Goal: Task Accomplishment & Management: Use online tool/utility

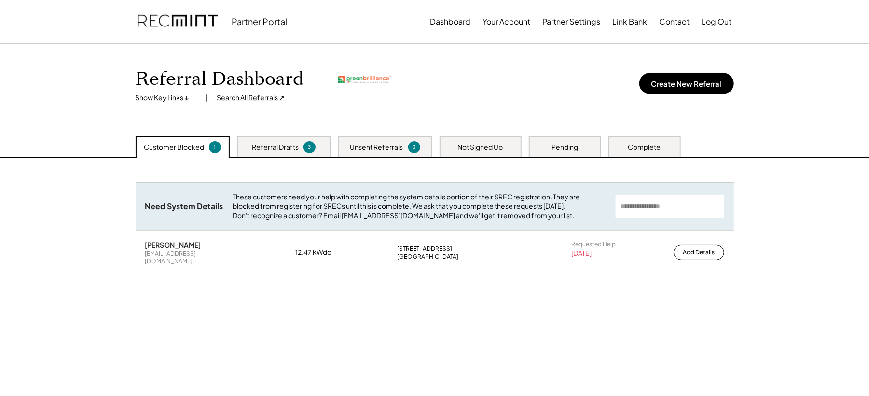
click at [236, 97] on div "Search All Referrals ↗" at bounding box center [251, 98] width 68 height 10
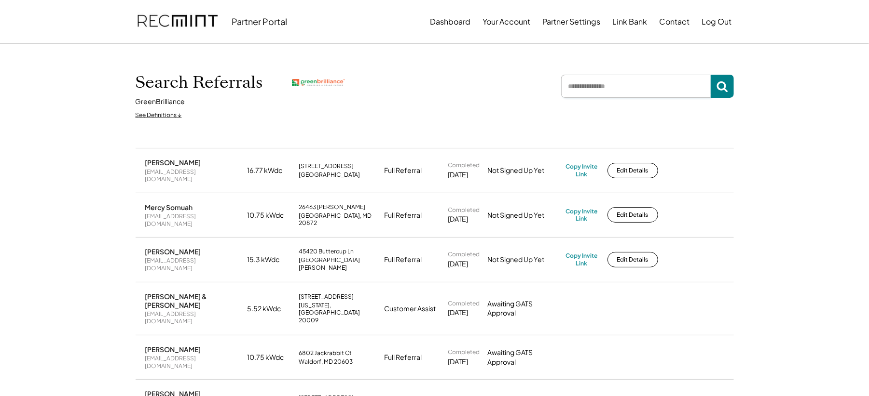
click at [594, 88] on input "input" at bounding box center [636, 86] width 150 height 23
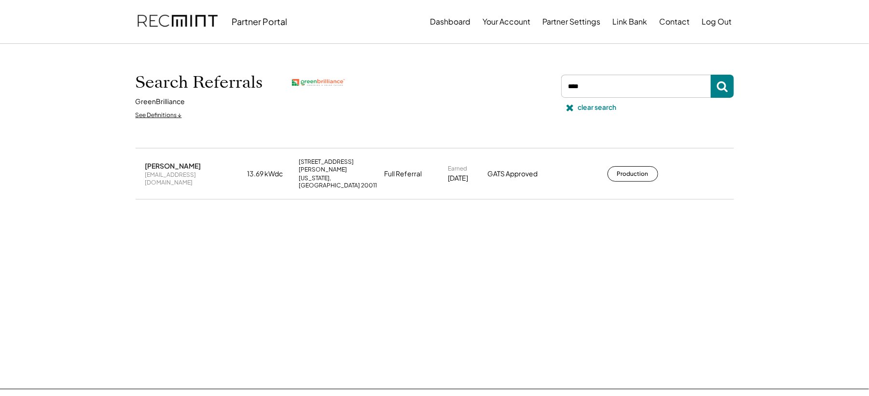
click at [630, 166] on button "Production" at bounding box center [632, 173] width 51 height 15
click at [597, 83] on input "input" at bounding box center [636, 86] width 150 height 23
type input "******"
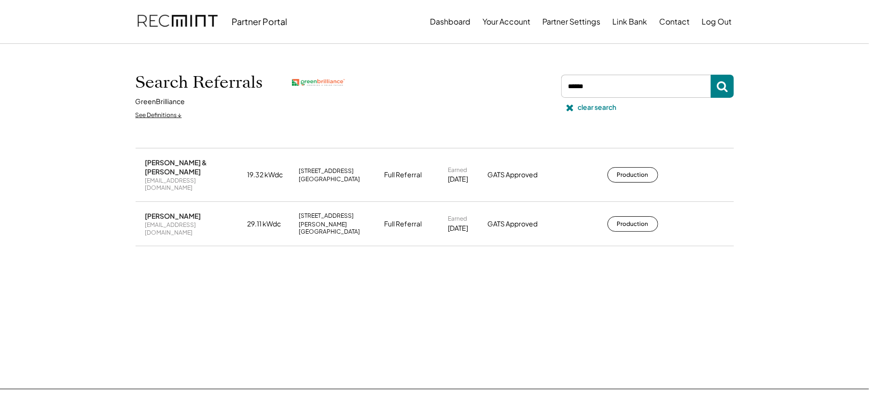
click at [631, 218] on button "Production" at bounding box center [632, 224] width 51 height 15
click at [585, 107] on div "clear search" at bounding box center [597, 108] width 39 height 10
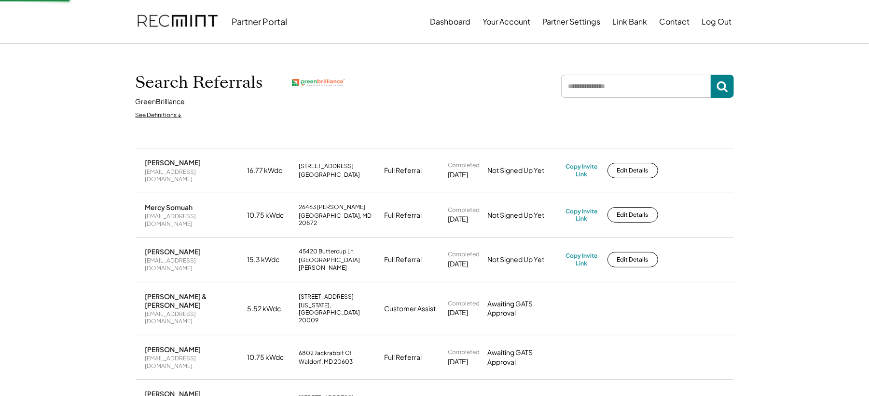
click at [594, 90] on input "input" at bounding box center [636, 86] width 150 height 23
type input "*******"
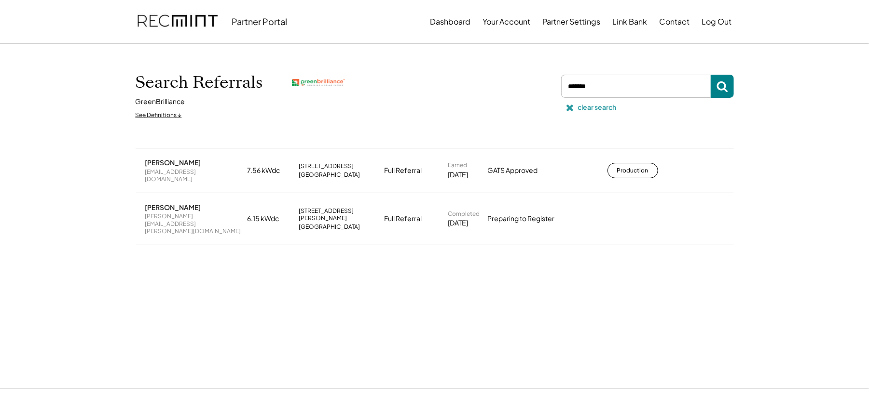
click at [586, 109] on div "clear search" at bounding box center [597, 108] width 39 height 10
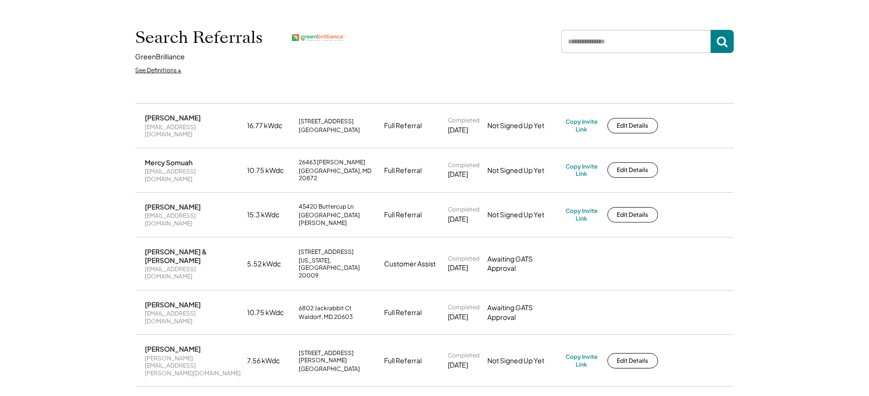
scroll to position [64, 0]
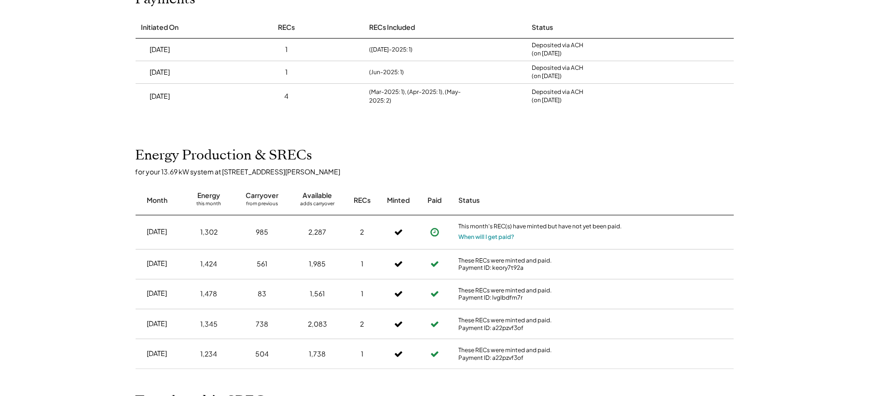
scroll to position [64, 0]
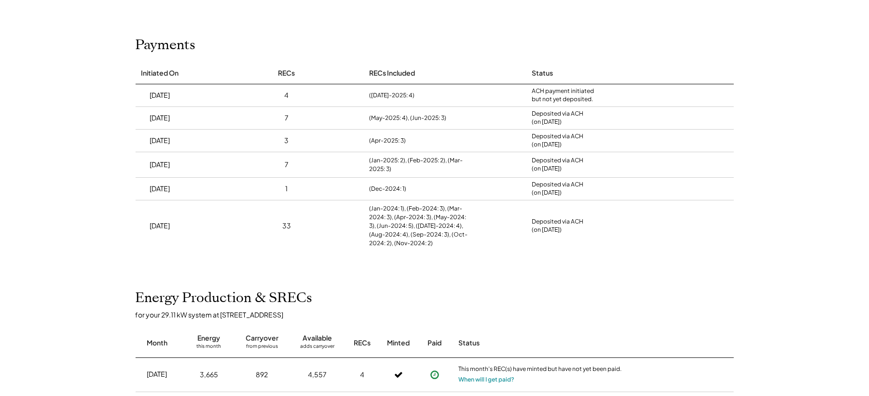
scroll to position [64, 0]
